Goal: Task Accomplishment & Management: Use online tool/utility

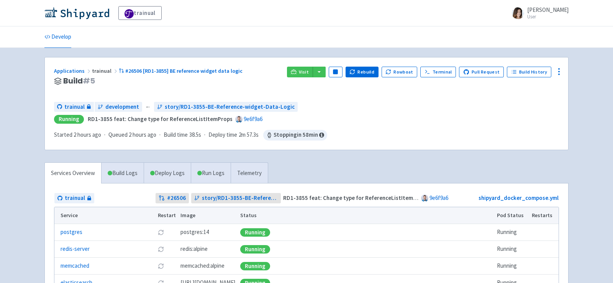
click at [95, 14] on img at bounding box center [76, 13] width 65 height 12
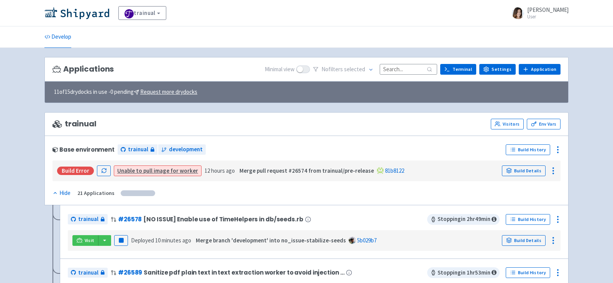
click at [408, 69] on input at bounding box center [408, 69] width 57 height 10
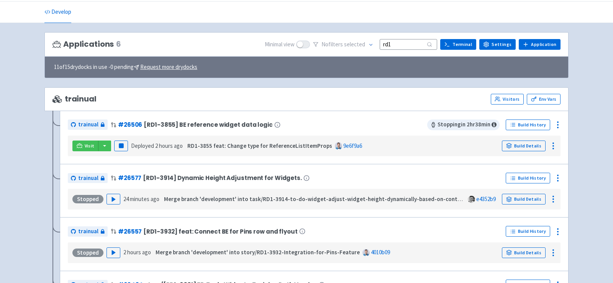
scroll to position [75, 0]
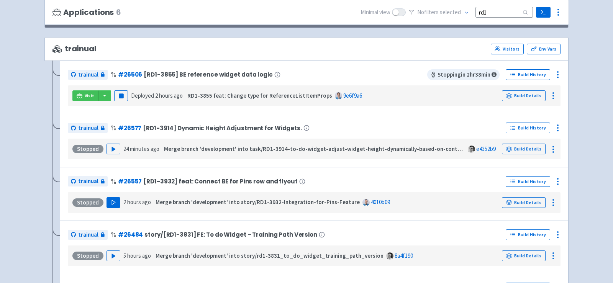
type input "rd1"
click at [110, 203] on button "Play" at bounding box center [113, 202] width 14 height 11
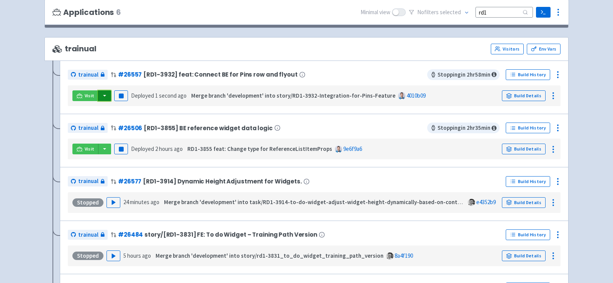
click at [103, 96] on button "button" at bounding box center [104, 95] width 13 height 11
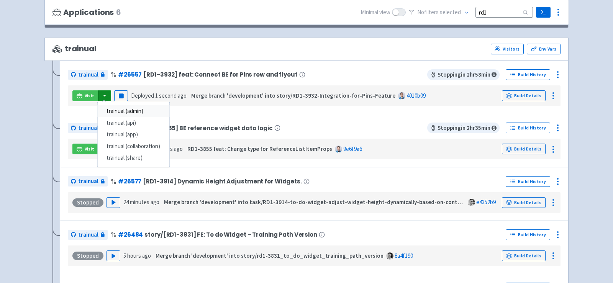
click at [143, 108] on link "trainual (admin)" at bounding box center [133, 111] width 72 height 12
